Goal: Check status: Check status

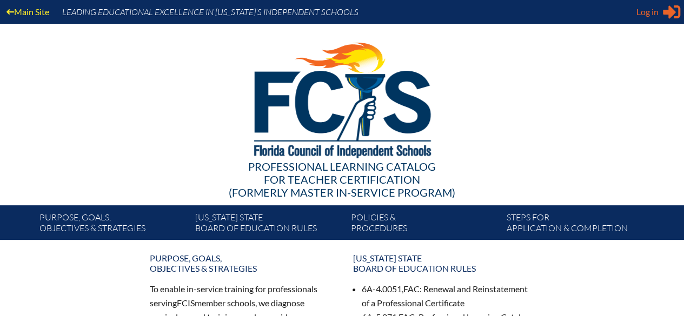
type input "anne.browdy@montverde.org"
click at [665, 8] on icon "Sign in or register" at bounding box center [671, 11] width 17 height 17
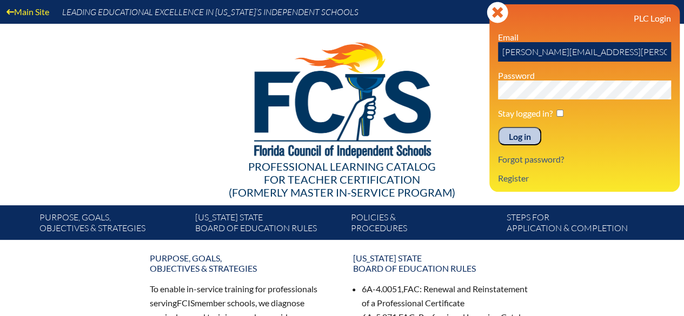
click at [526, 139] on input "Log in" at bounding box center [519, 136] width 43 height 18
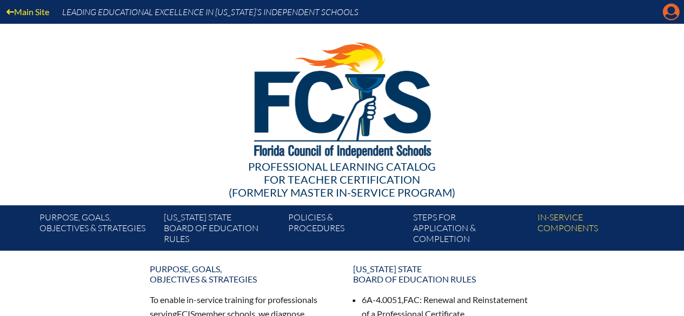
click at [672, 14] on icon "Manage account" at bounding box center [671, 11] width 17 height 17
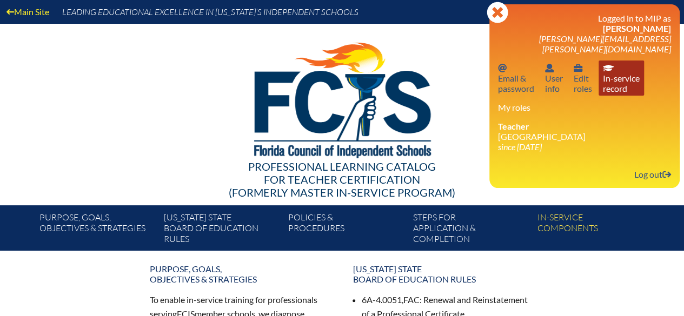
click at [618, 72] on link "In-service record In-service record" at bounding box center [621, 78] width 45 height 35
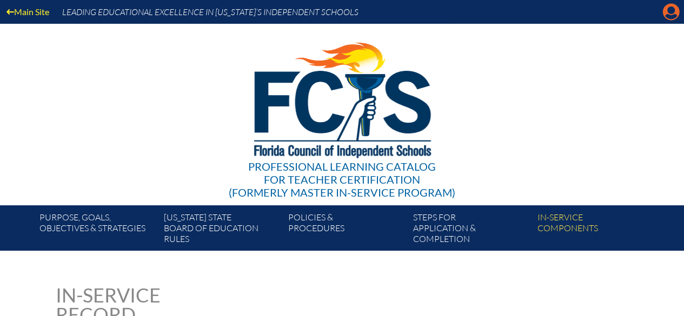
click at [670, 10] on icon "Manage account" at bounding box center [671, 11] width 17 height 17
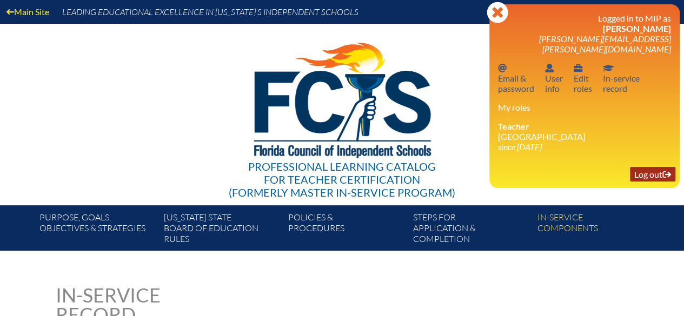
click at [642, 167] on link "Log out Log out" at bounding box center [652, 174] width 45 height 15
